Goal: Task Accomplishment & Management: Use online tool/utility

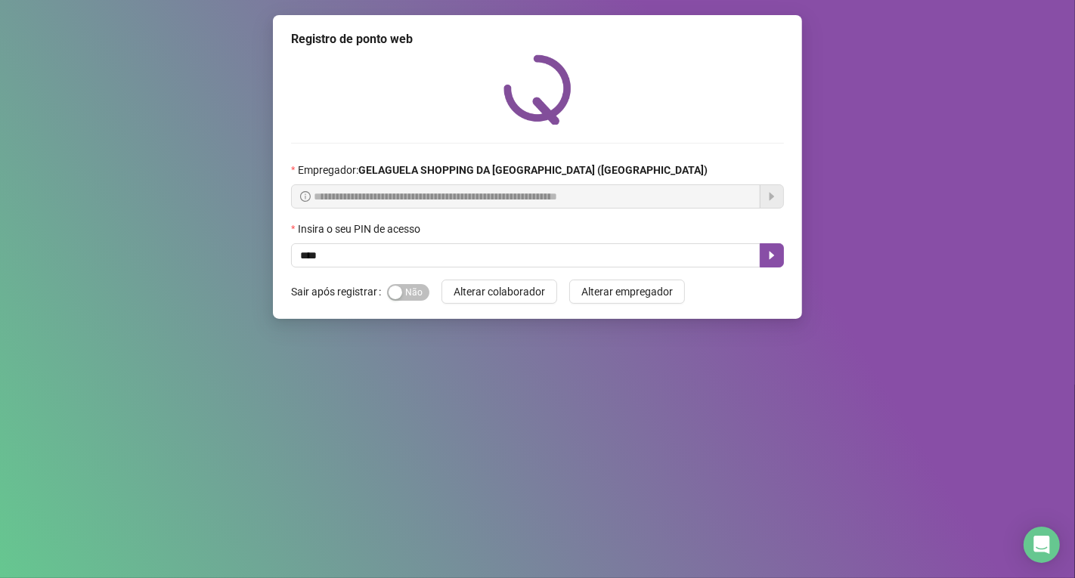
type input "*****"
click at [772, 259] on icon "caret-right" at bounding box center [772, 256] width 5 height 8
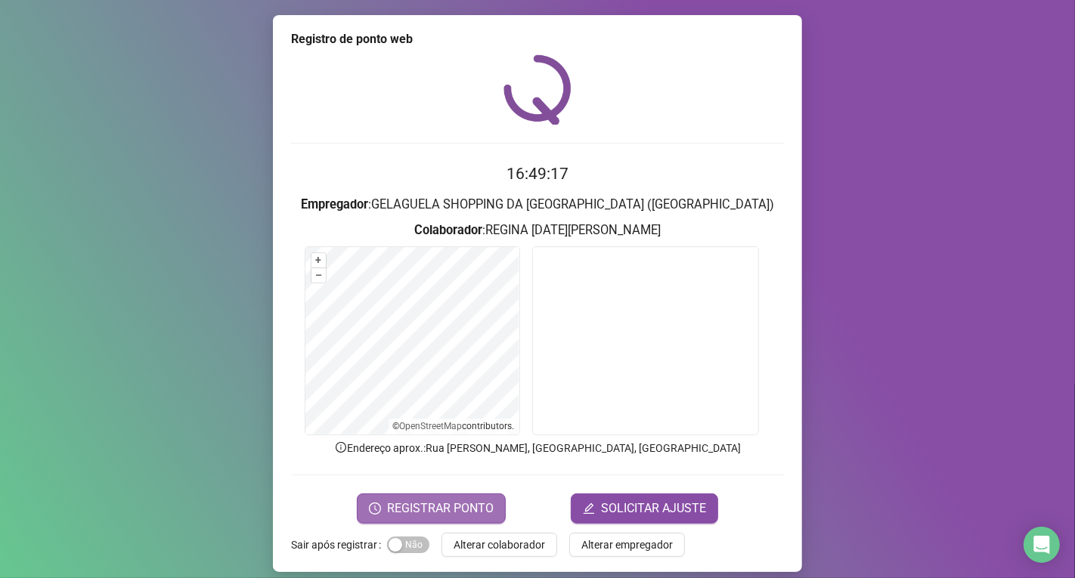
click at [472, 510] on span "REGISTRAR PONTO" at bounding box center [440, 509] width 107 height 18
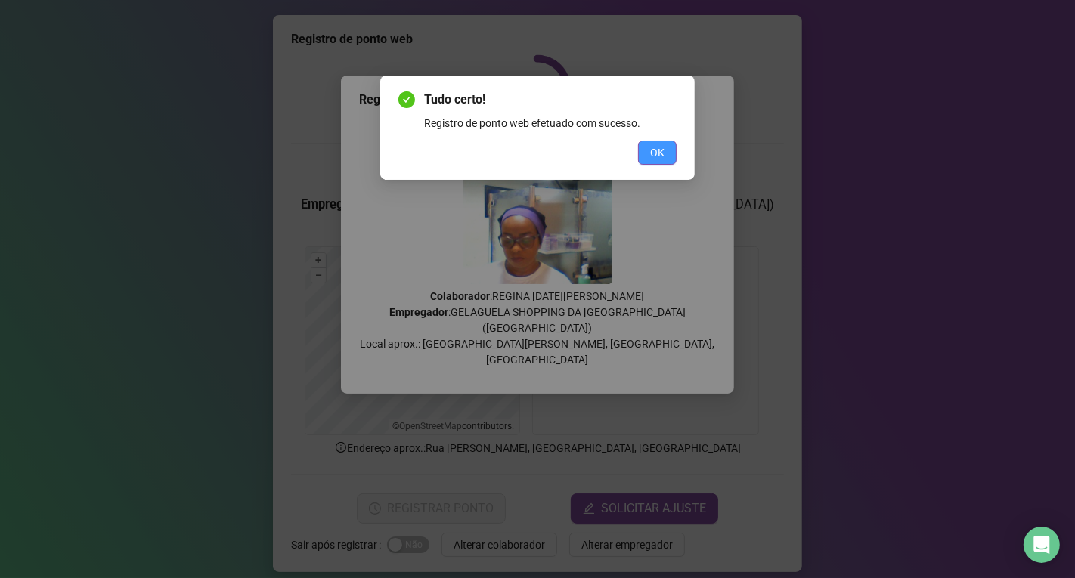
click at [653, 152] on span "OK" at bounding box center [657, 152] width 14 height 17
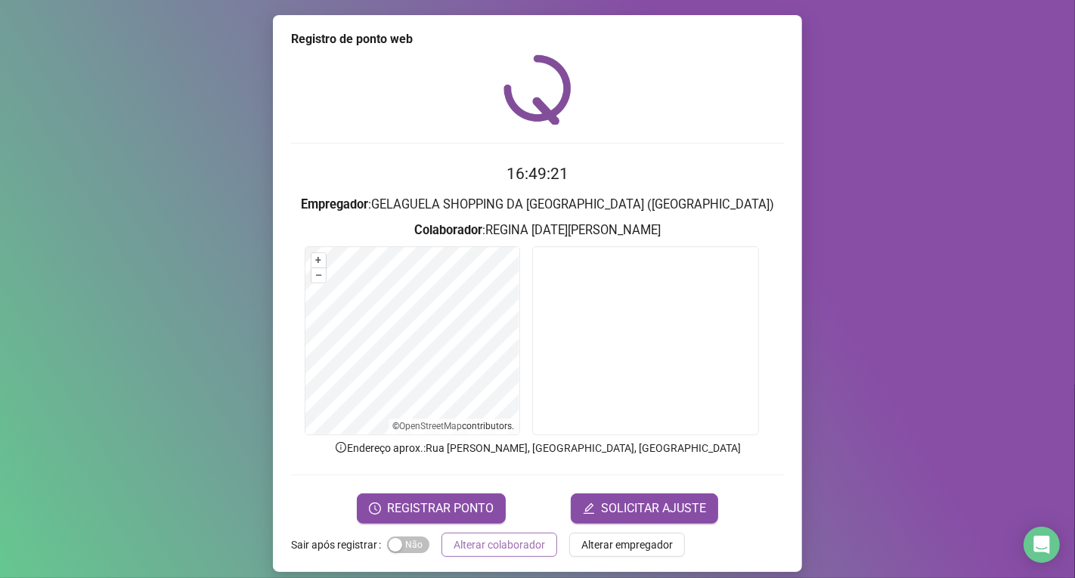
click at [494, 549] on span "Alterar colaborador" at bounding box center [499, 545] width 91 height 17
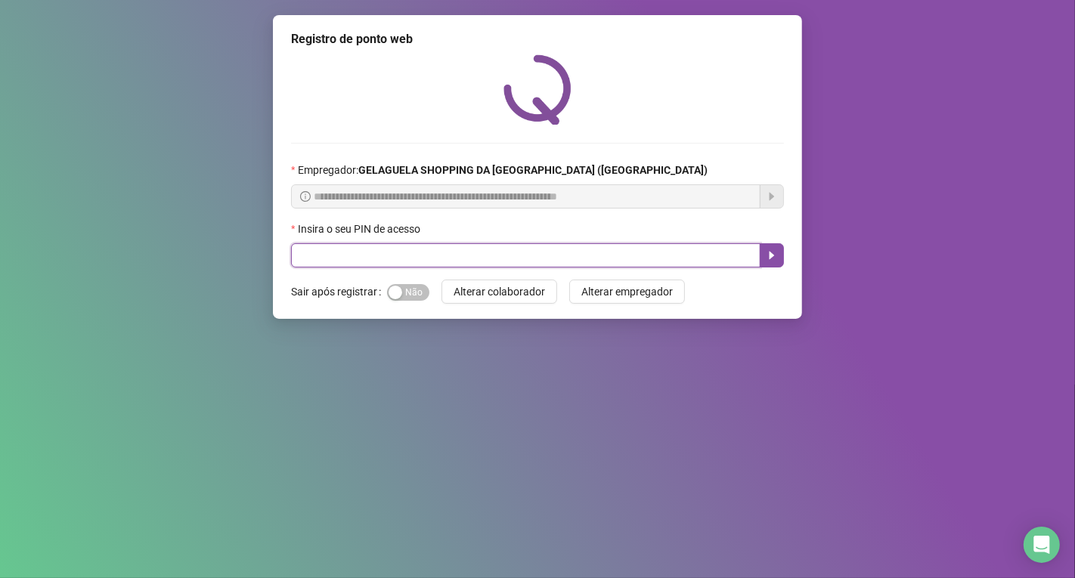
click at [372, 256] on input "text" at bounding box center [525, 255] width 469 height 24
type input "*****"
click at [772, 252] on icon "caret-right" at bounding box center [772, 255] width 12 height 12
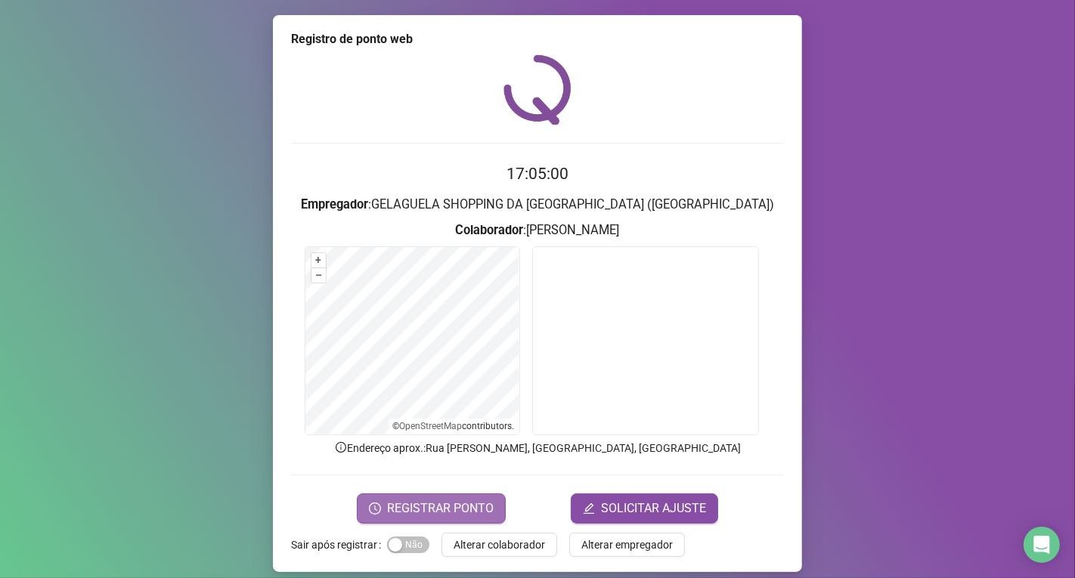
click at [439, 503] on span "REGISTRAR PONTO" at bounding box center [440, 509] width 107 height 18
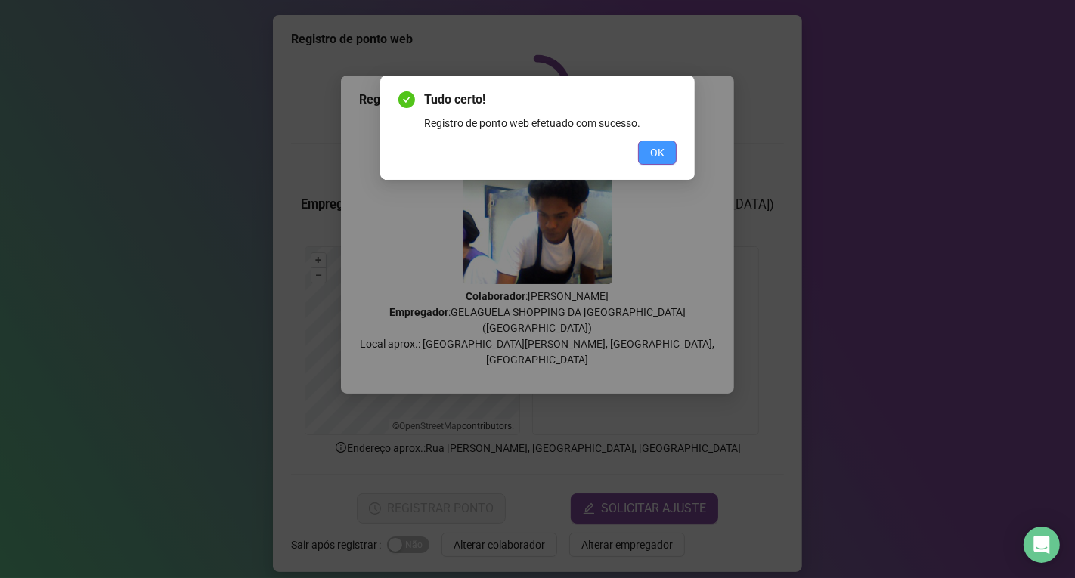
click at [652, 142] on button "OK" at bounding box center [657, 153] width 39 height 24
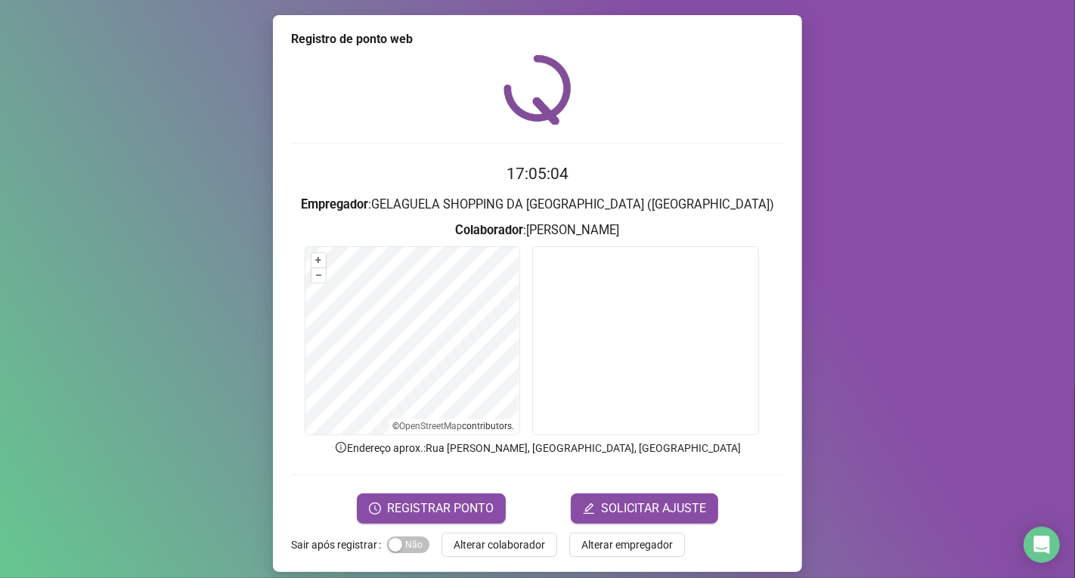
click at [511, 549] on span "Alterar colaborador" at bounding box center [499, 545] width 91 height 17
click at [511, 549] on div "Registro de ponto web 17:05:04 Empregador : GELAGUELA SHOPPING DA [GEOGRAPHIC_D…" at bounding box center [537, 289] width 1075 height 578
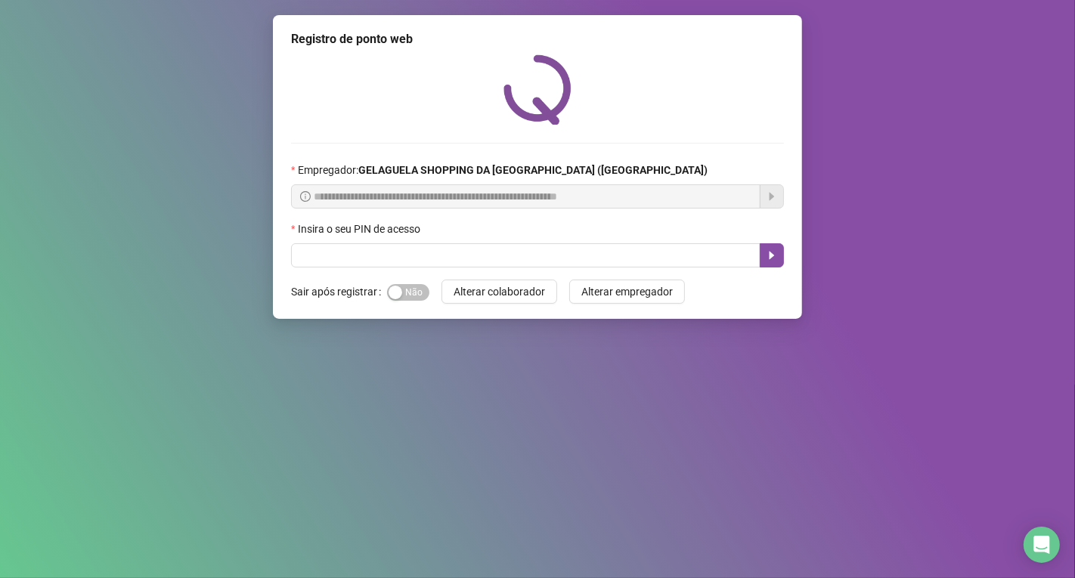
drag, startPoint x: 344, startPoint y: 140, endPoint x: 345, endPoint y: 83, distance: 56.7
